Goal: Download file/media

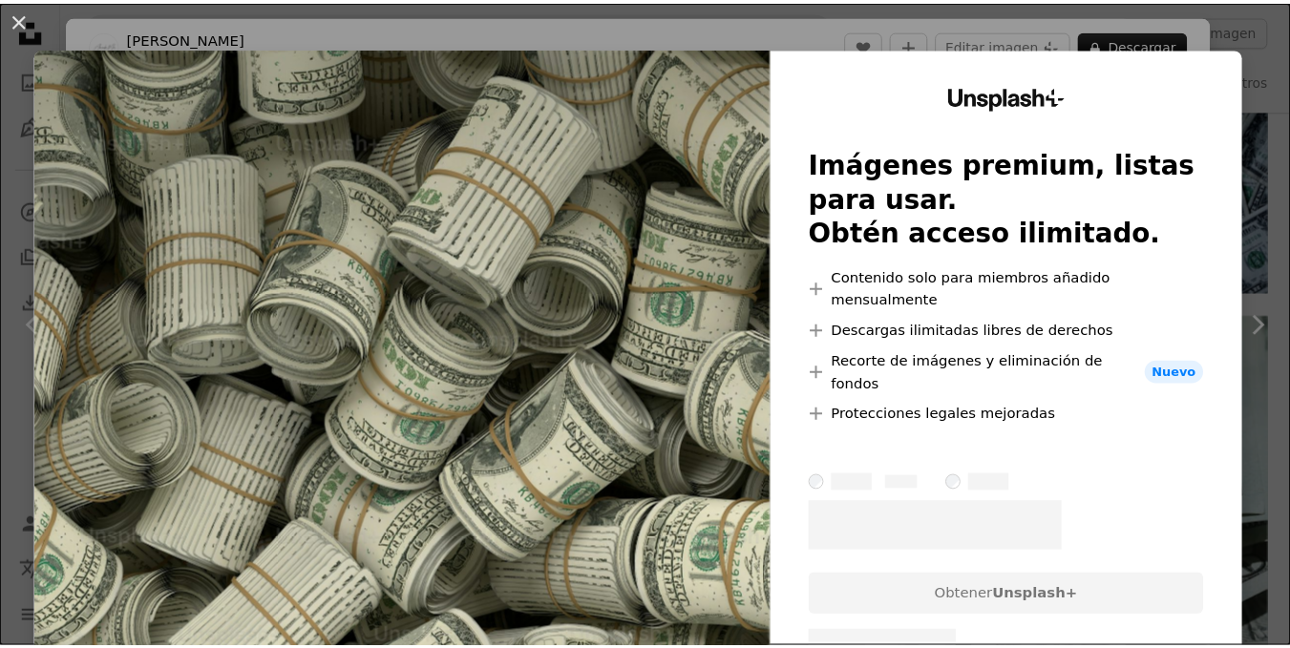
scroll to position [1241, 0]
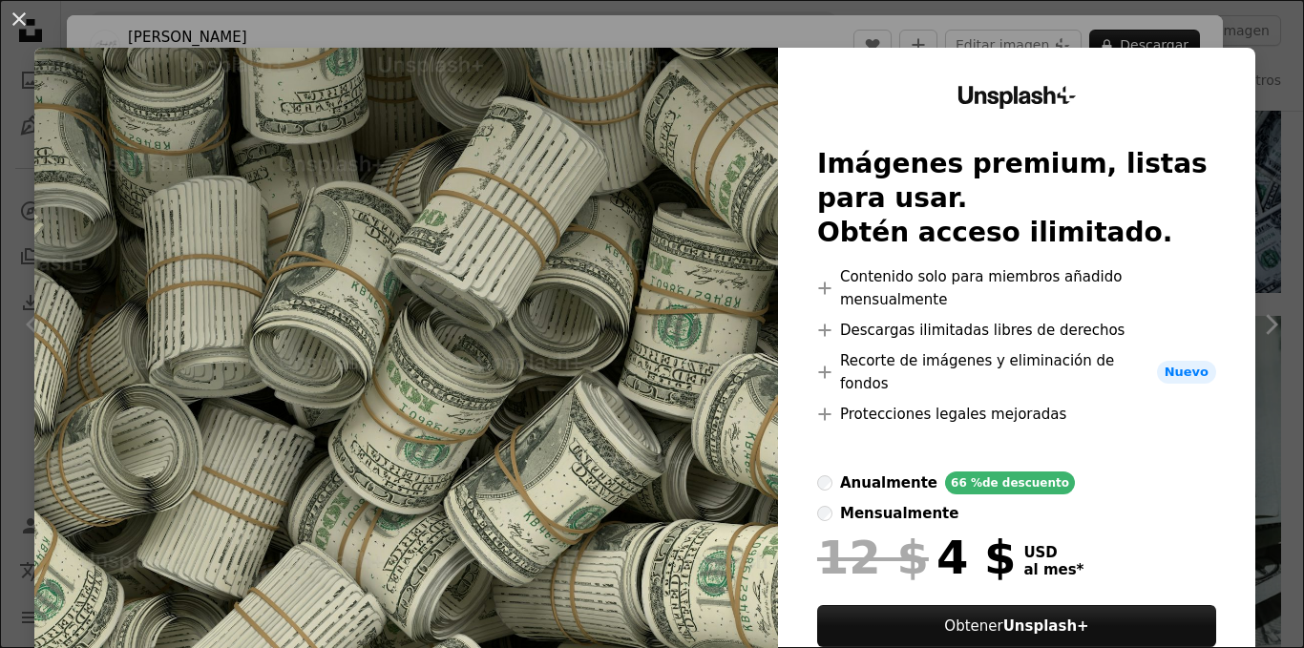
click at [1230, 38] on div "An X shape Unsplash+ Imágenes premium, listas para usar. Obtén acceso ilimitado…" at bounding box center [652, 324] width 1304 height 648
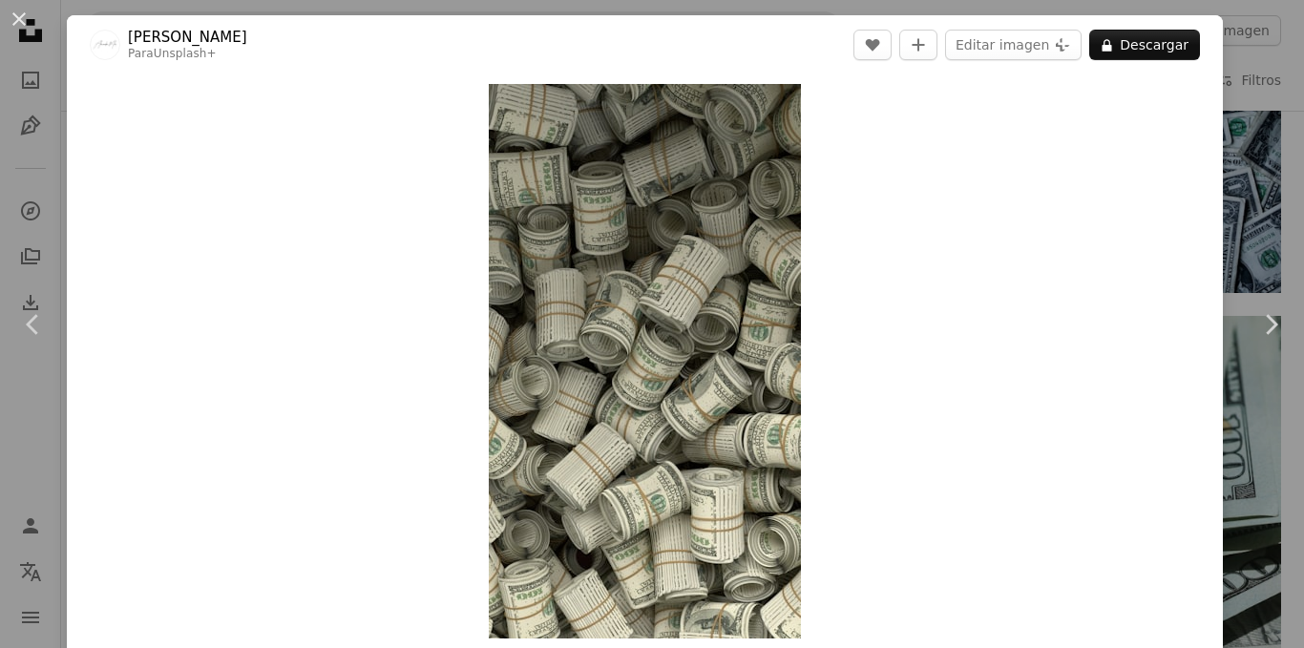
click at [1244, 214] on div "An X shape Chevron left Chevron right Alexander Mils Para Unsplash+ A heart A p…" at bounding box center [652, 324] width 1304 height 648
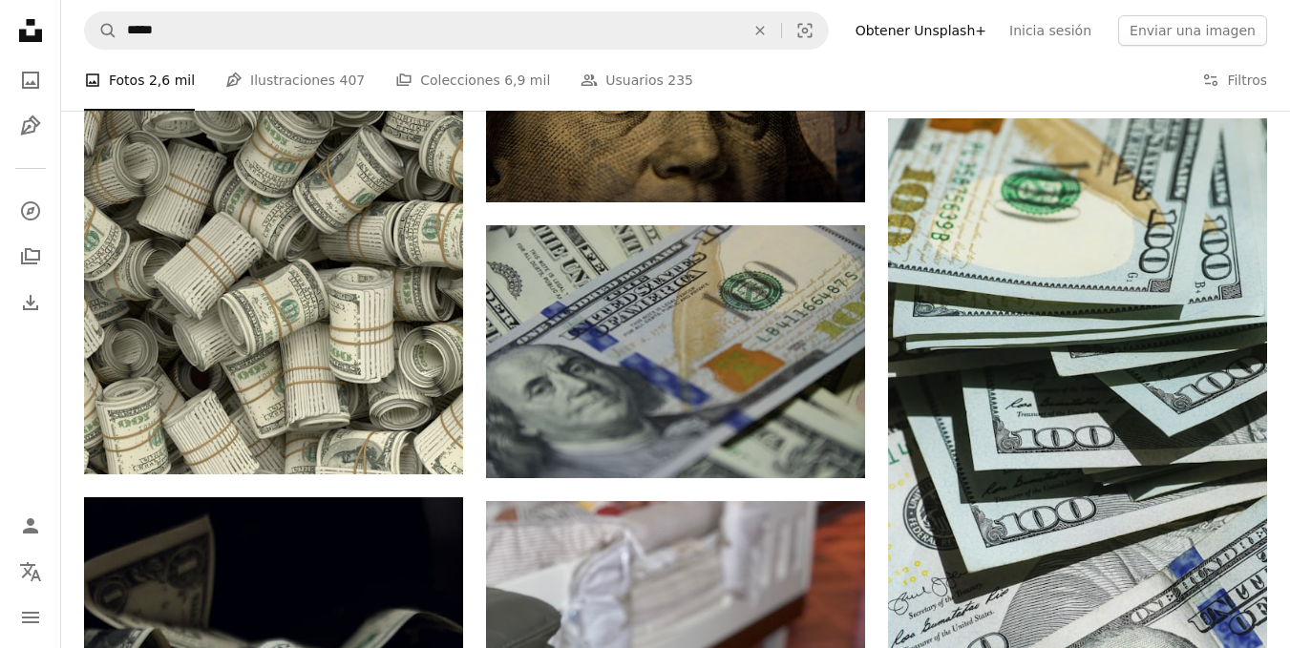
scroll to position [1528, 0]
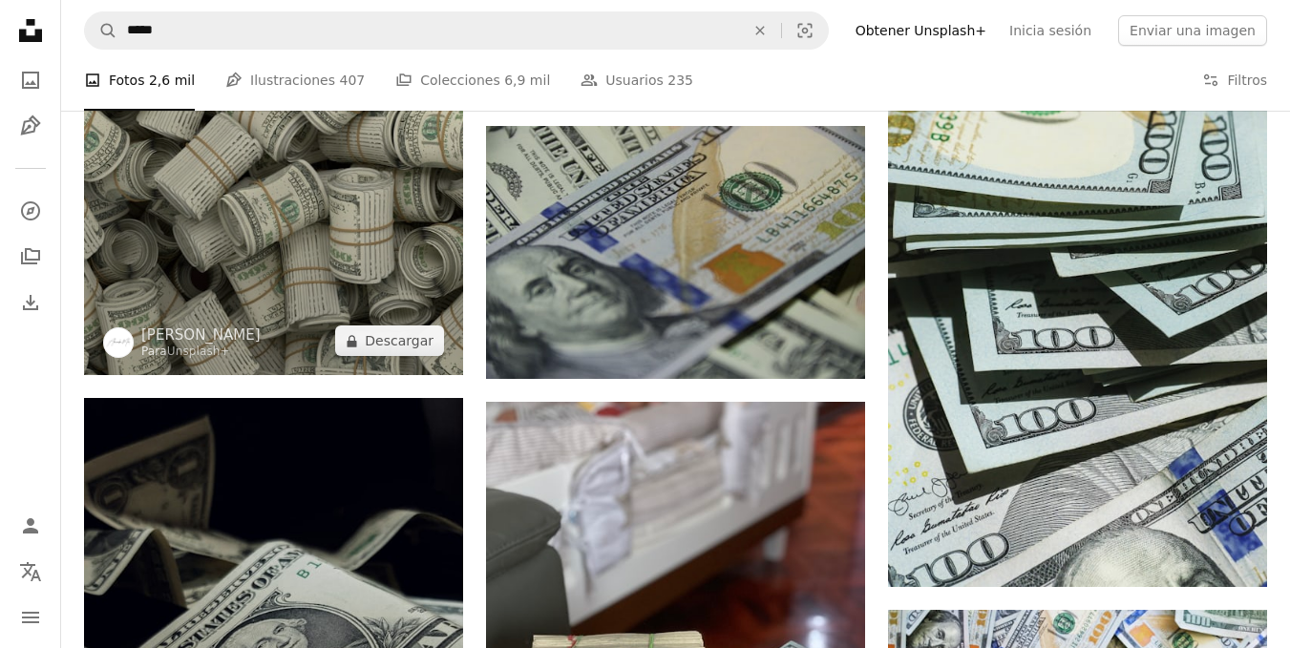
click at [423, 297] on img at bounding box center [273, 38] width 379 height 674
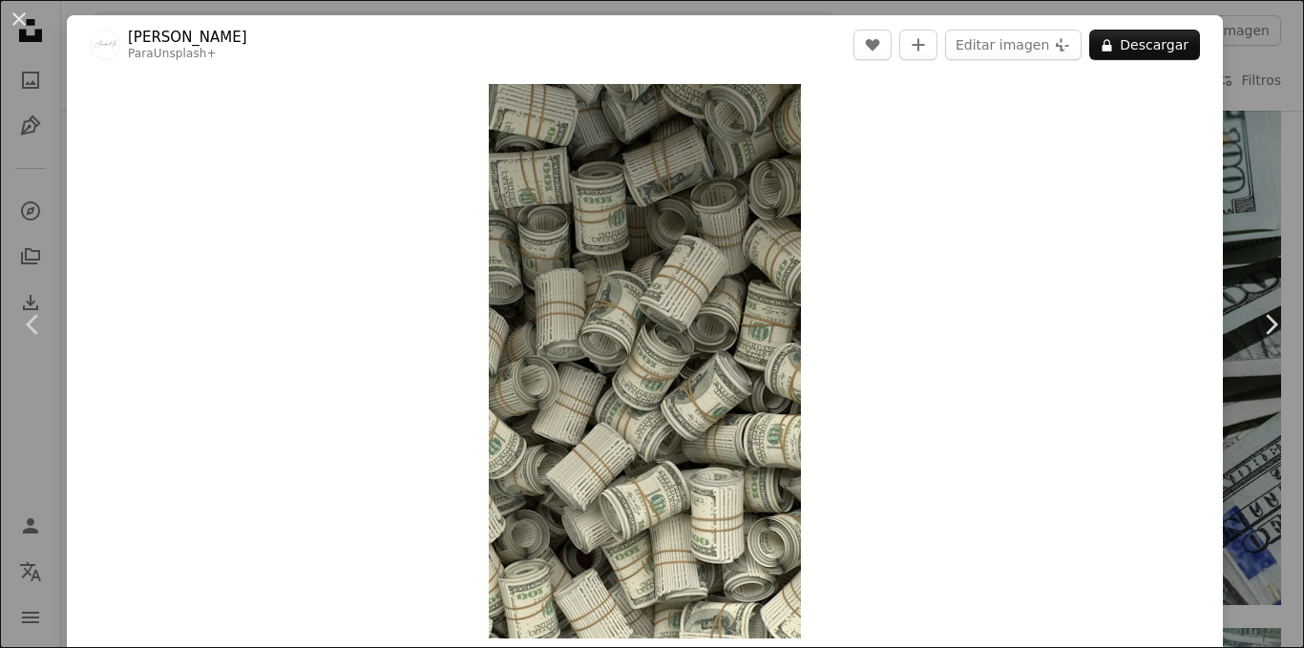
click at [1262, 180] on div "An X shape Chevron left Chevron right Alexander Mils Para Unsplash+ A heart A p…" at bounding box center [652, 324] width 1304 height 648
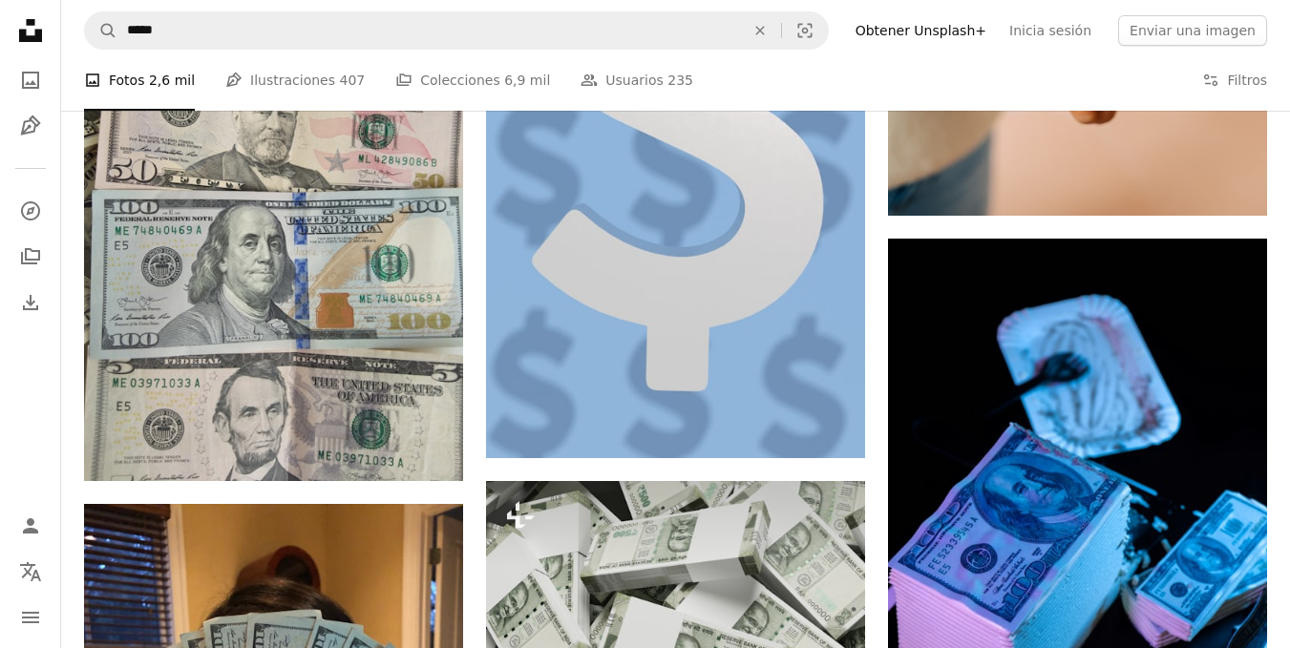
scroll to position [9452, 0]
